Goal: Task Accomplishment & Management: Complete application form

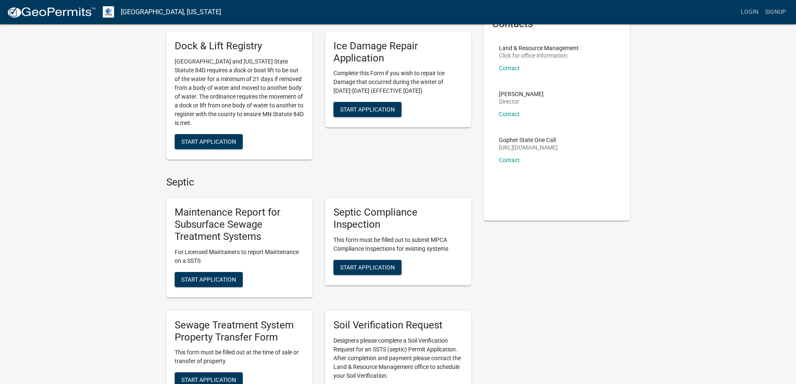
scroll to position [42, 0]
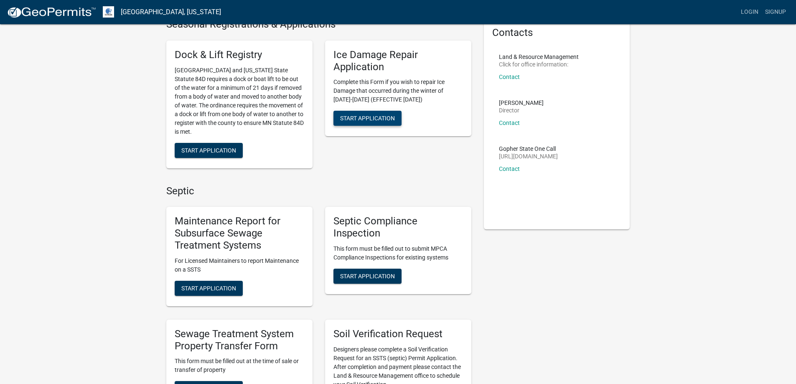
click at [367, 118] on span "Start Application" at bounding box center [367, 118] width 55 height 7
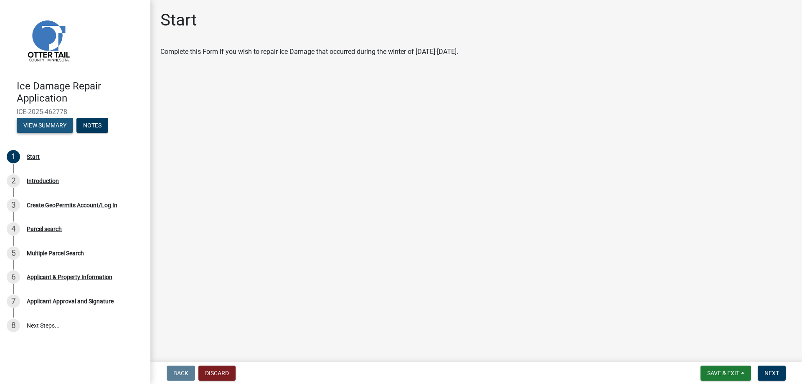
click at [53, 126] on button "View Summary" at bounding box center [45, 125] width 56 height 15
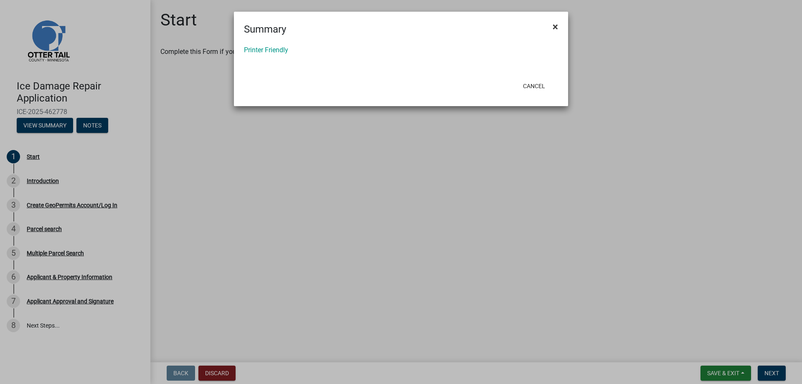
click at [556, 27] on span "×" at bounding box center [555, 27] width 5 height 12
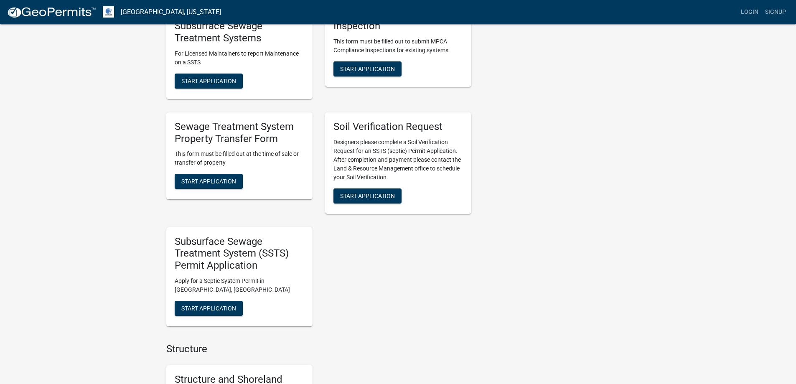
scroll to position [251, 0]
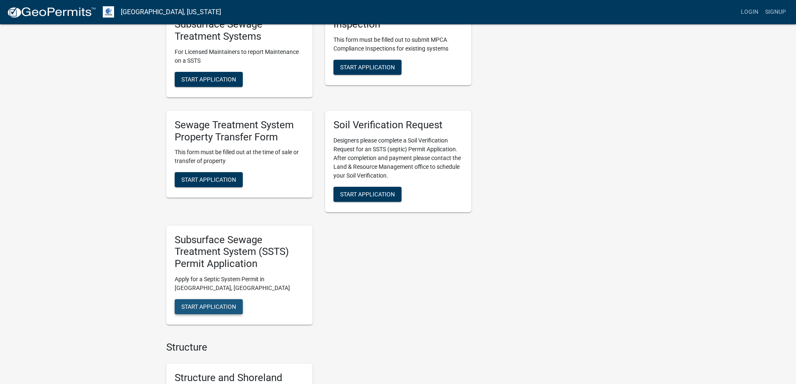
click at [225, 307] on span "Start Application" at bounding box center [208, 306] width 55 height 7
